Goal: Information Seeking & Learning: Learn about a topic

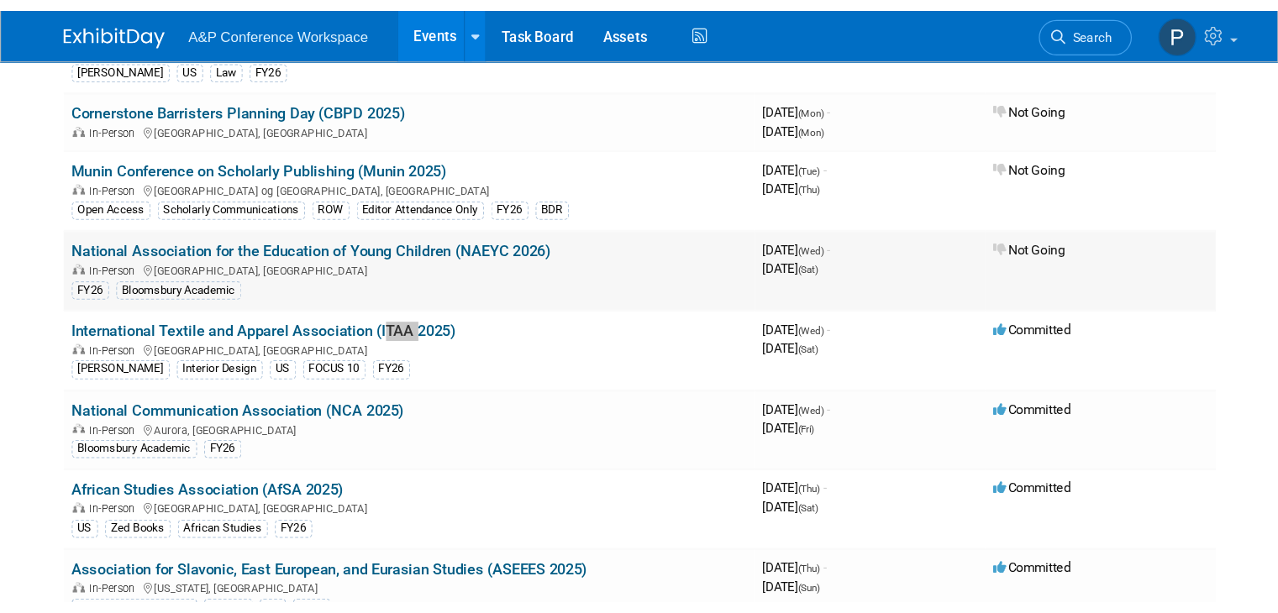
scroll to position [6045, 0]
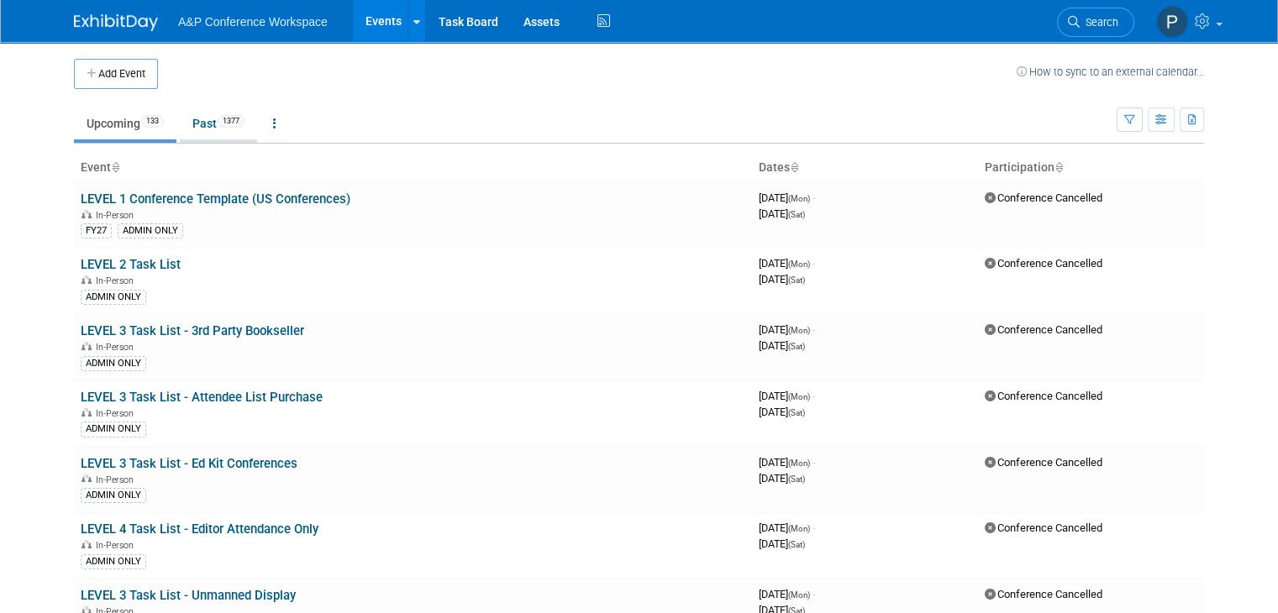
click at [189, 118] on link "Past 1377" at bounding box center [218, 124] width 77 height 32
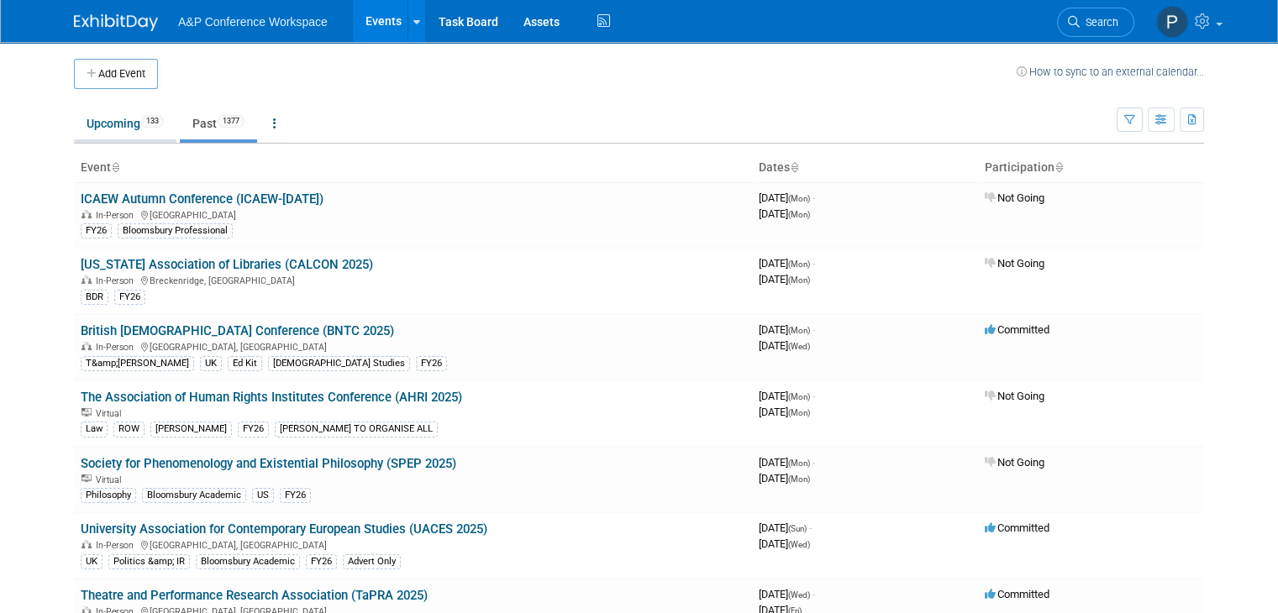
click at [95, 123] on link "Upcoming 133" at bounding box center [125, 124] width 102 height 32
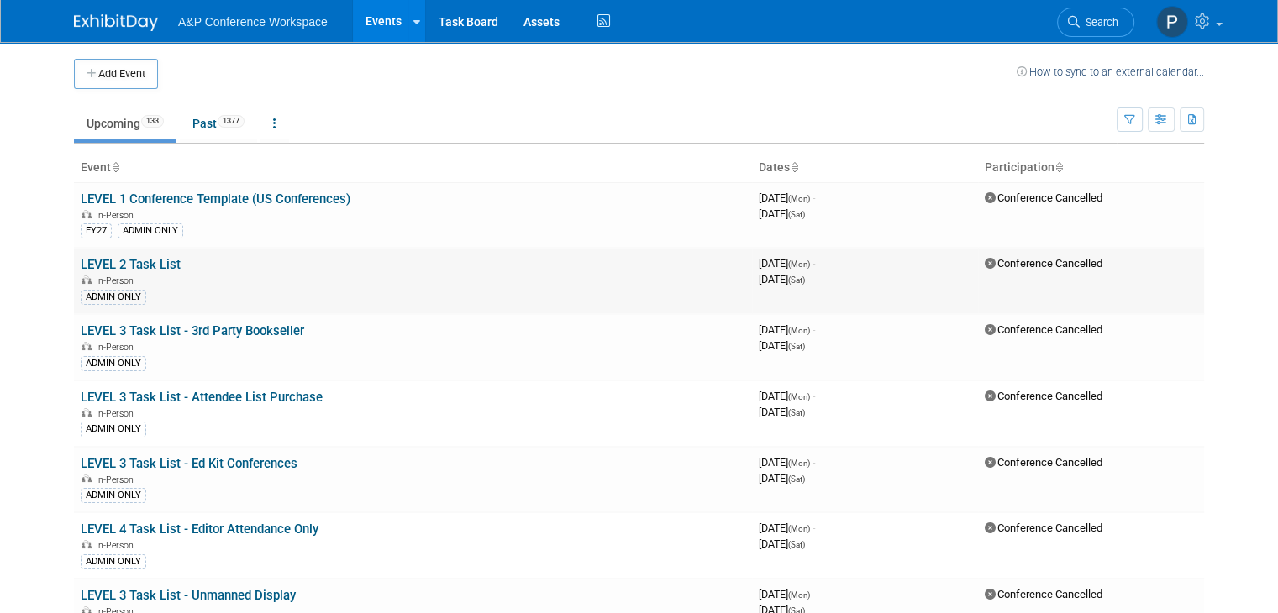
scroll to position [5927, 0]
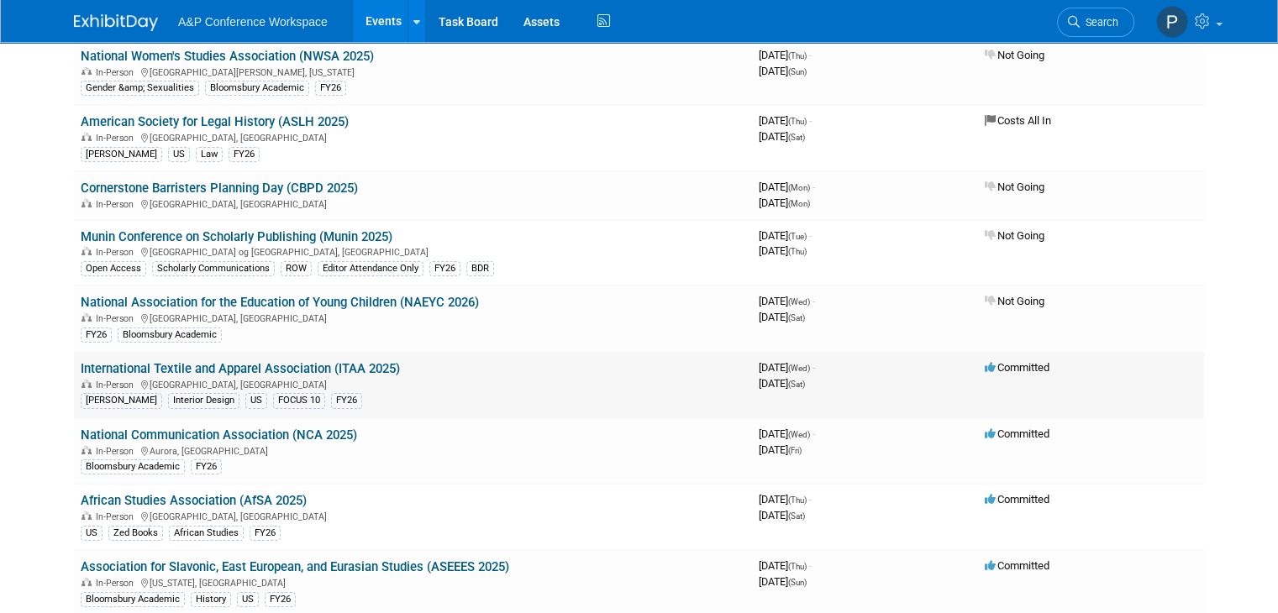
click at [213, 361] on link "International Textile and Apparel Association (ITAA 2025)" at bounding box center [240, 368] width 319 height 15
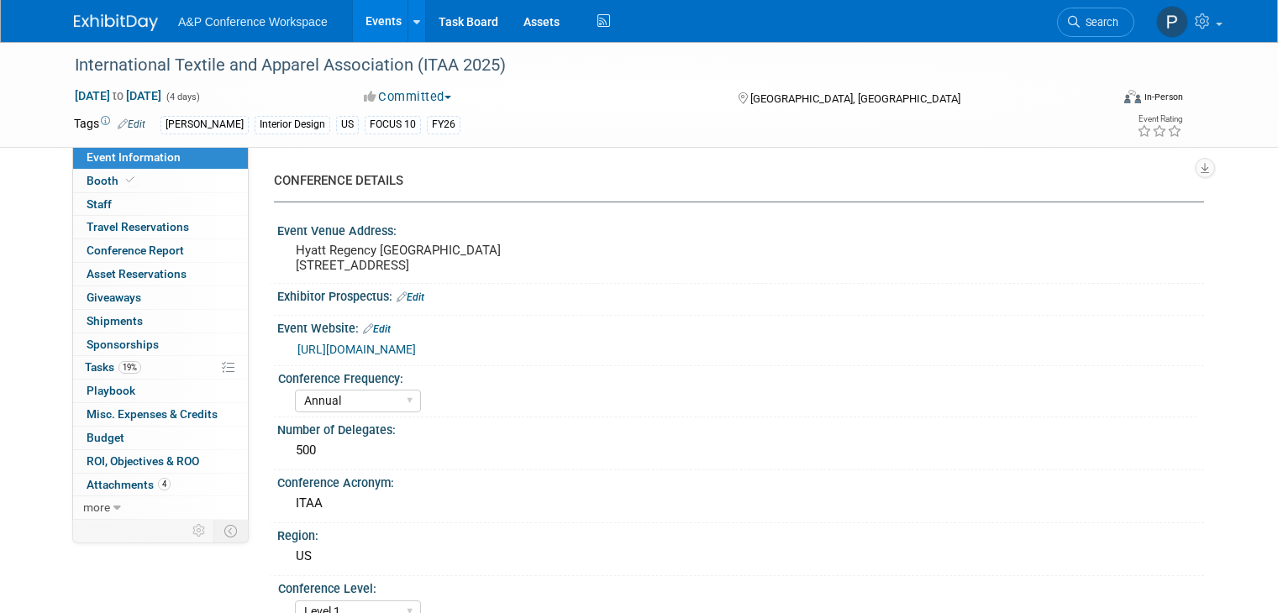
select select "Annual"
select select "Level 1"
select select "In-Person Booth"
select select "Fashion"
select select "Fairchild Books"
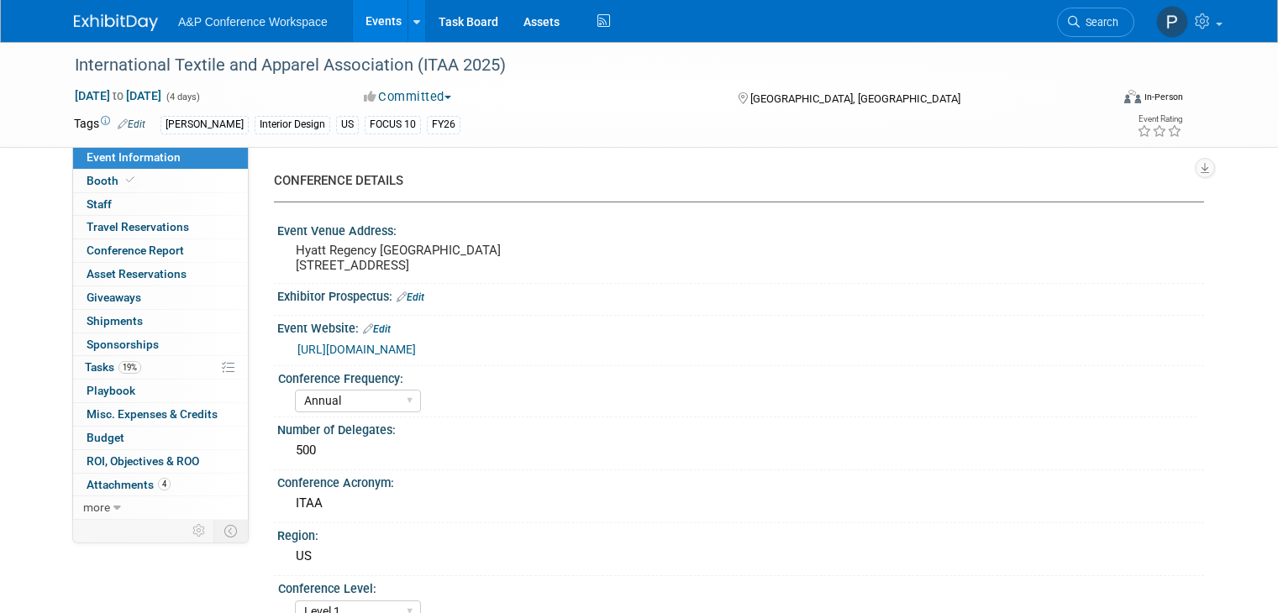
select select "Amanda Oney"
select select "Paige Papandrea"
select select "Katie Dean"
select select "Brand/Subject Presence​"
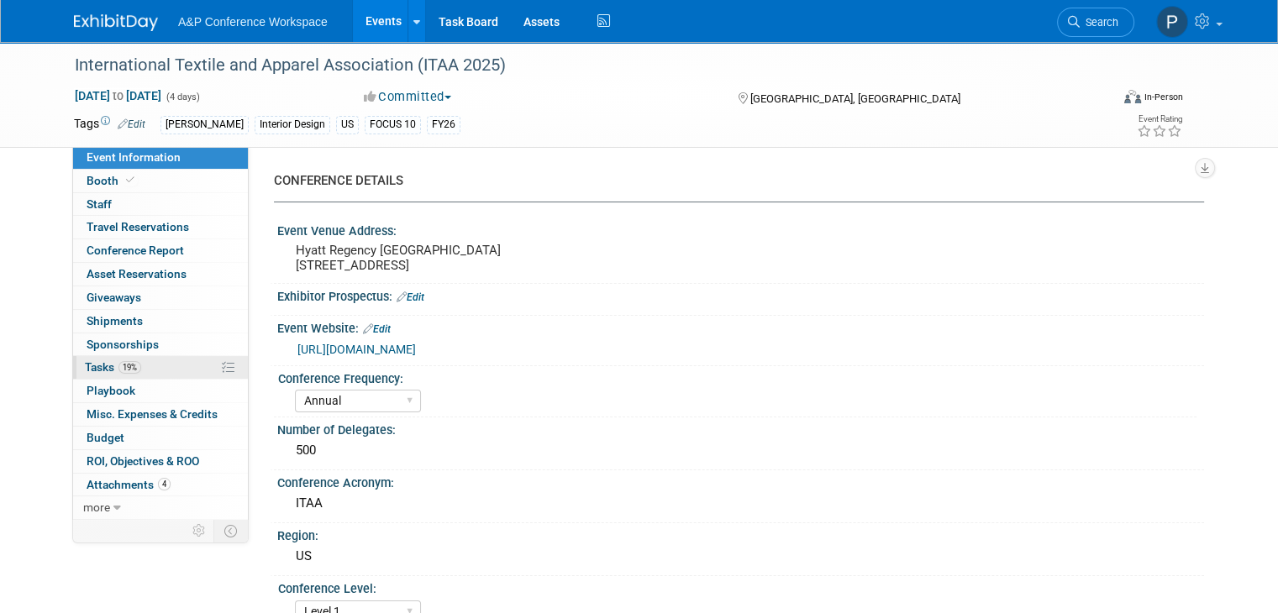
click at [155, 367] on link "19% Tasks 19%" at bounding box center [160, 367] width 175 height 23
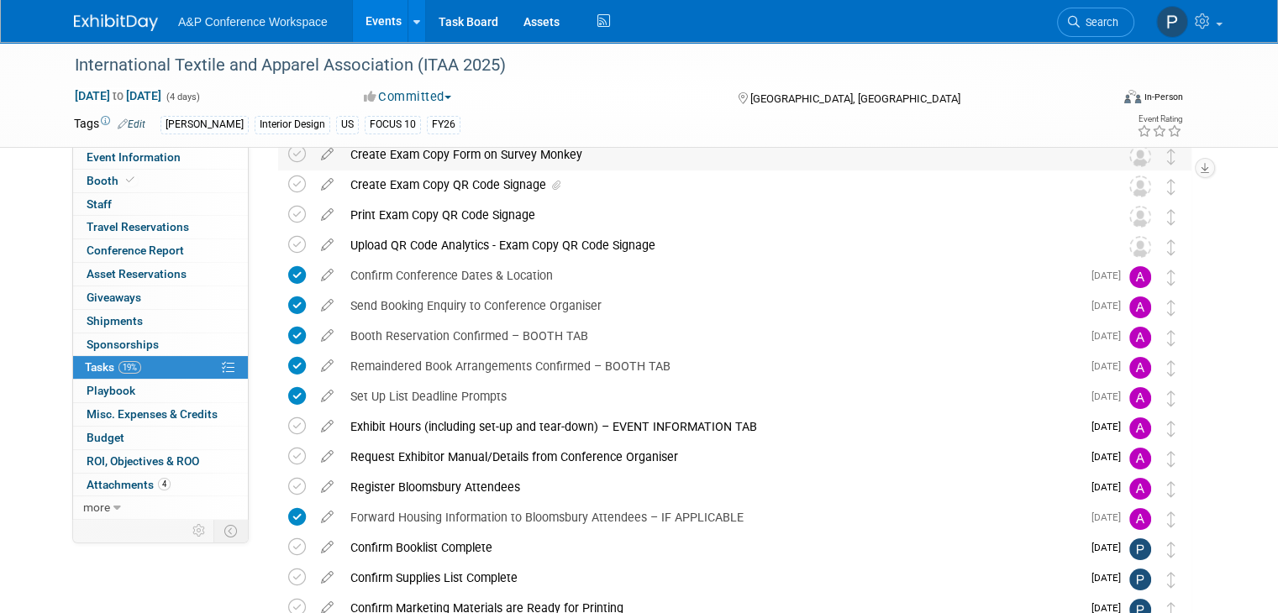
scroll to position [336, 0]
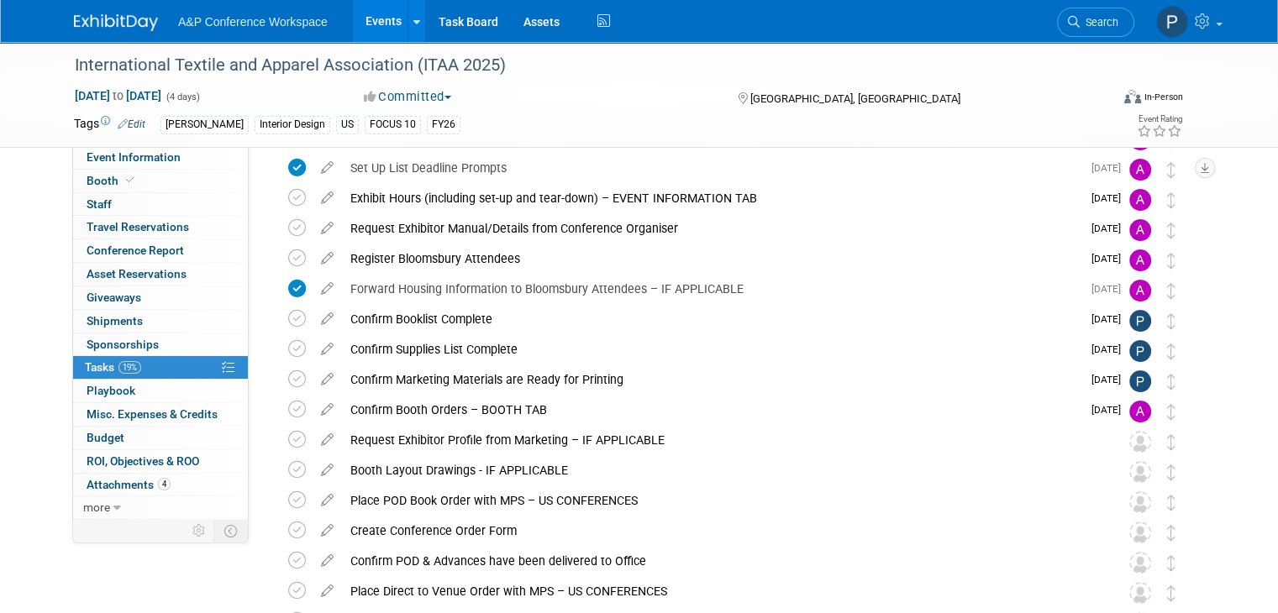
click at [1259, 295] on div "International Textile and Apparel Association (ITAA 2025) Nov 19, 2025 to Nov 2…" at bounding box center [639, 313] width 1278 height 1215
